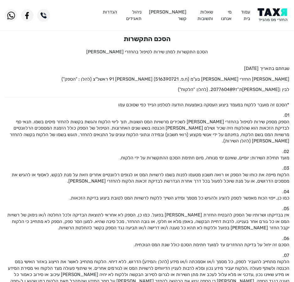
click at [274, 10] on header "עמוד בית מי אנחנו שאלות ותשובות [PERSON_NAME] קשר ניהול תאגידים הגדרות" at bounding box center [147, 15] width 294 height 30
click at [273, 20] on img at bounding box center [273, 15] width 32 height 14
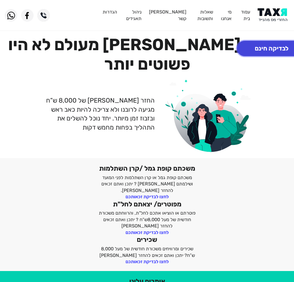
click at [271, 46] on button "לבדיקה חינם" at bounding box center [271, 48] width 69 height 15
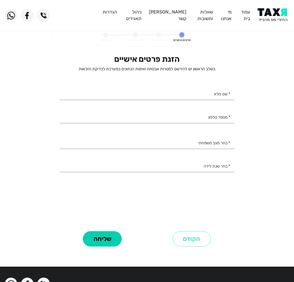
select select
click at [181, 91] on input "* שם מלא" at bounding box center [147, 93] width 175 height 13
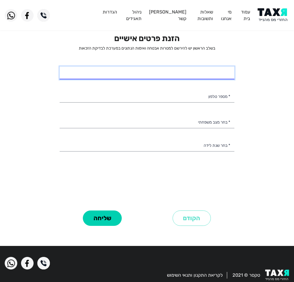
scroll to position [31, 0]
